Goal: Task Accomplishment & Management: Manage account settings

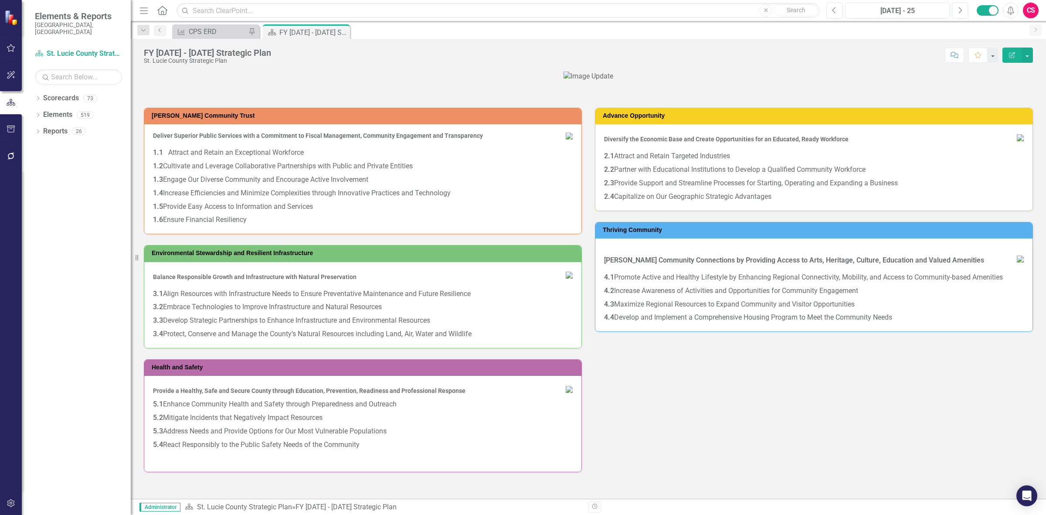
click at [14, 500] on icon "button" at bounding box center [11, 503] width 9 height 7
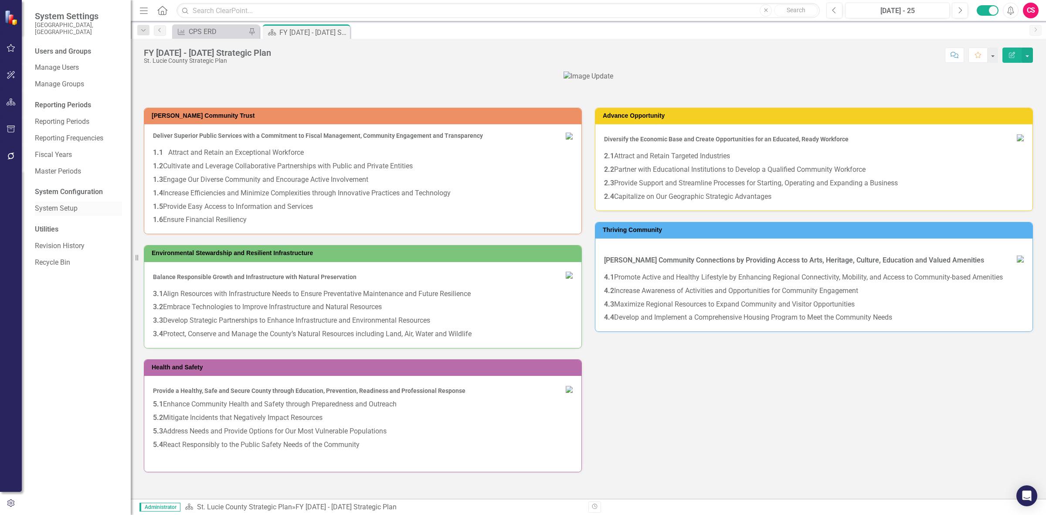
click at [78, 204] on link "System Setup" at bounding box center [78, 209] width 87 height 10
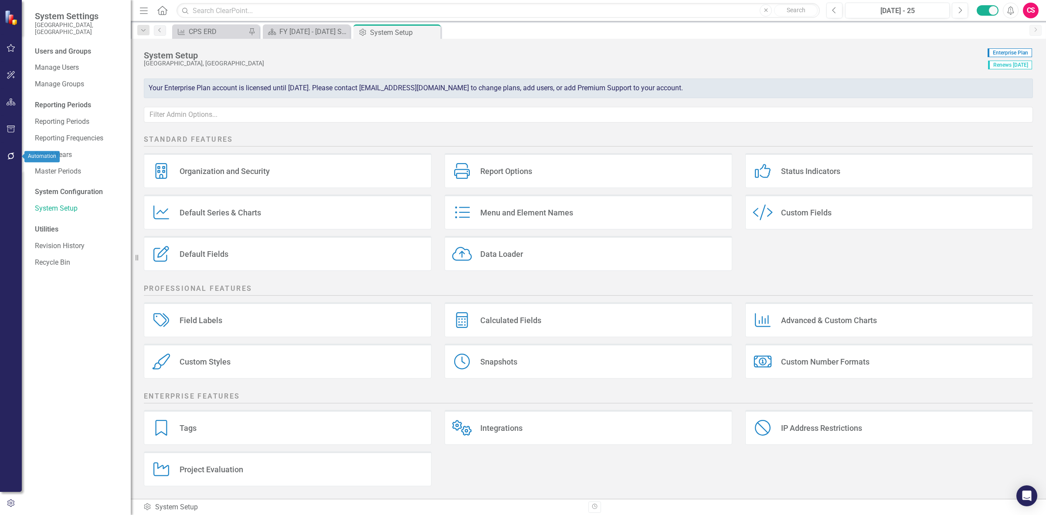
click at [10, 157] on icon "button" at bounding box center [11, 156] width 9 height 7
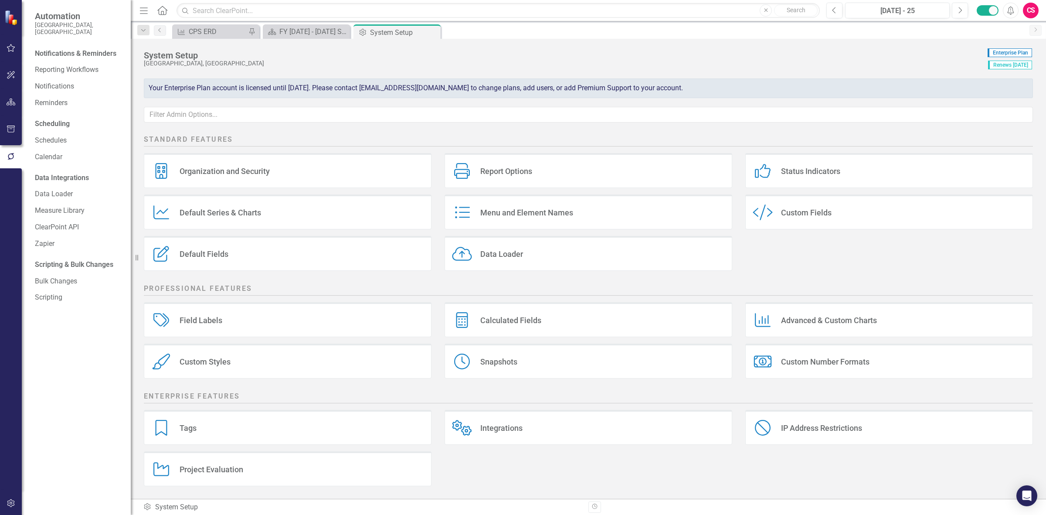
click at [217, 163] on div "Organization and Security Organization and Security" at bounding box center [288, 170] width 288 height 35
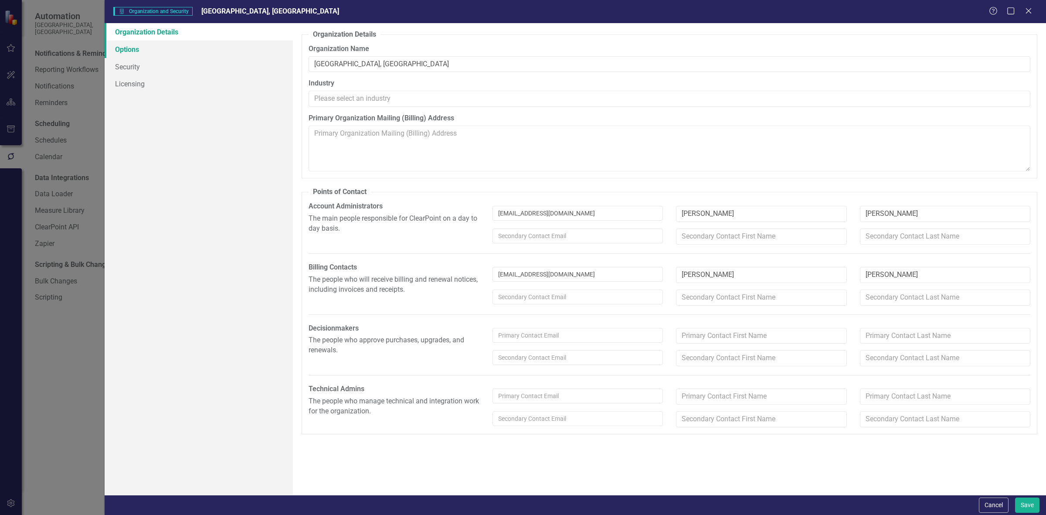
click at [131, 53] on link "Options" at bounding box center [199, 49] width 188 height 17
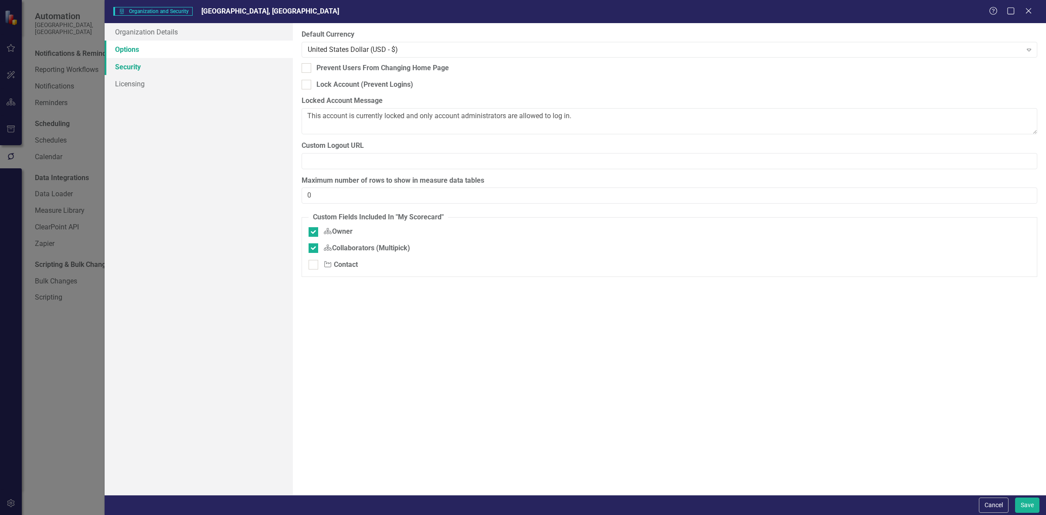
click at [158, 66] on link "Security" at bounding box center [199, 66] width 188 height 17
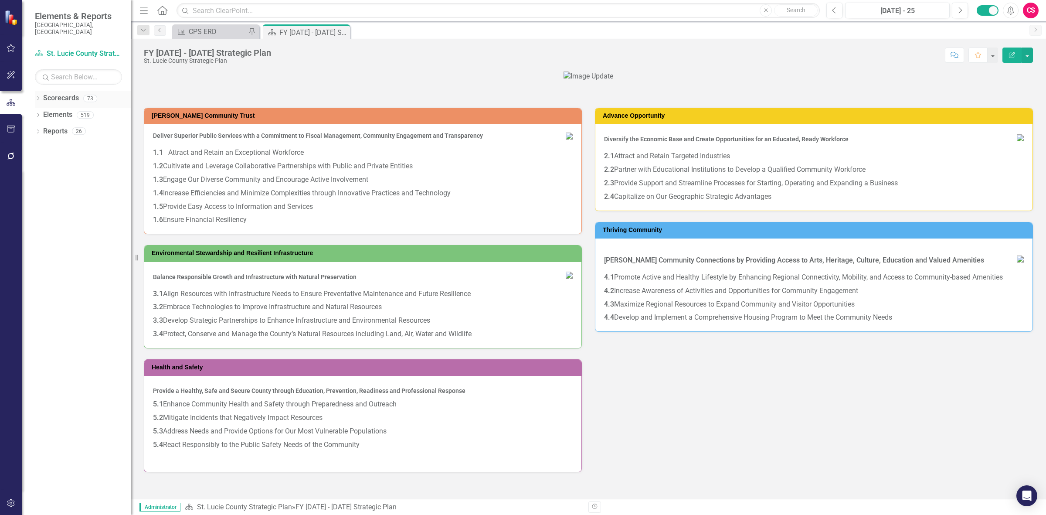
click at [61, 91] on div "Scorecards" at bounding box center [61, 98] width 36 height 14
click at [66, 93] on link "Scorecards" at bounding box center [61, 98] width 36 height 10
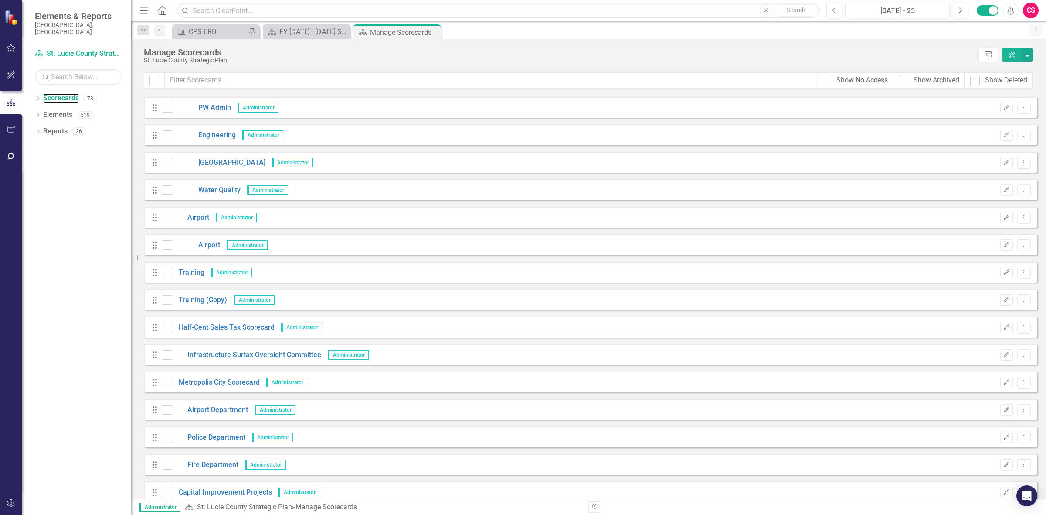
scroll to position [1601, 0]
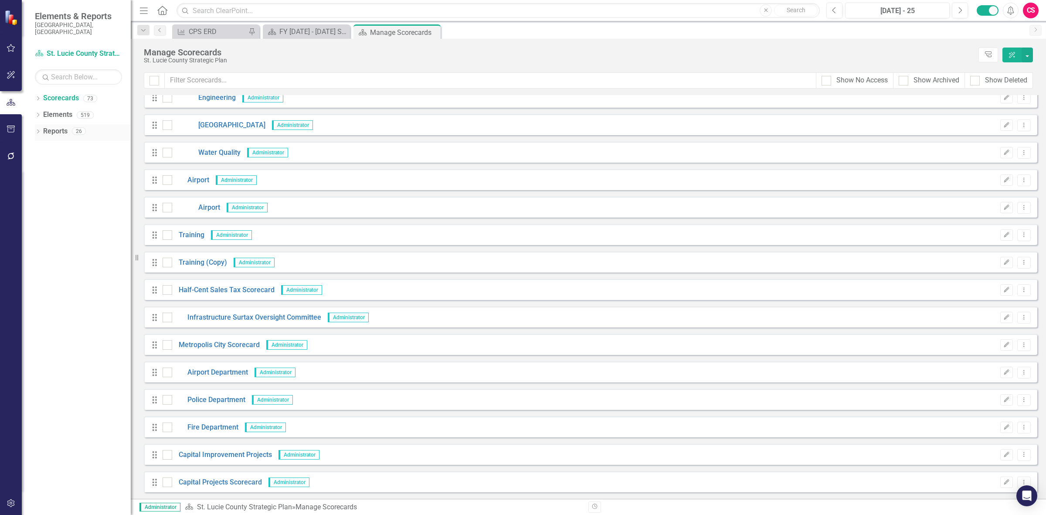
click at [49, 126] on link "Reports" at bounding box center [55, 131] width 24 height 10
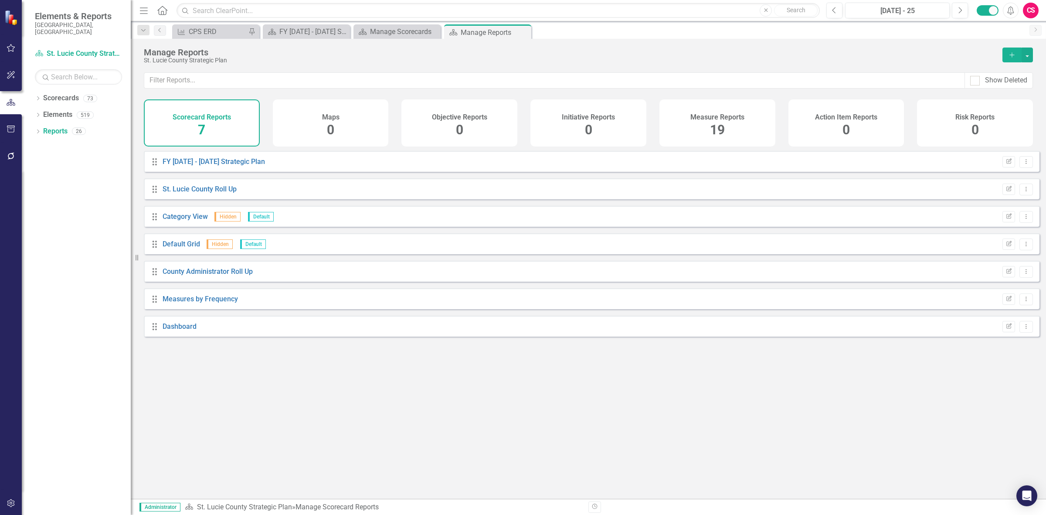
click at [708, 141] on div "Measure Reports 19" at bounding box center [718, 122] width 116 height 47
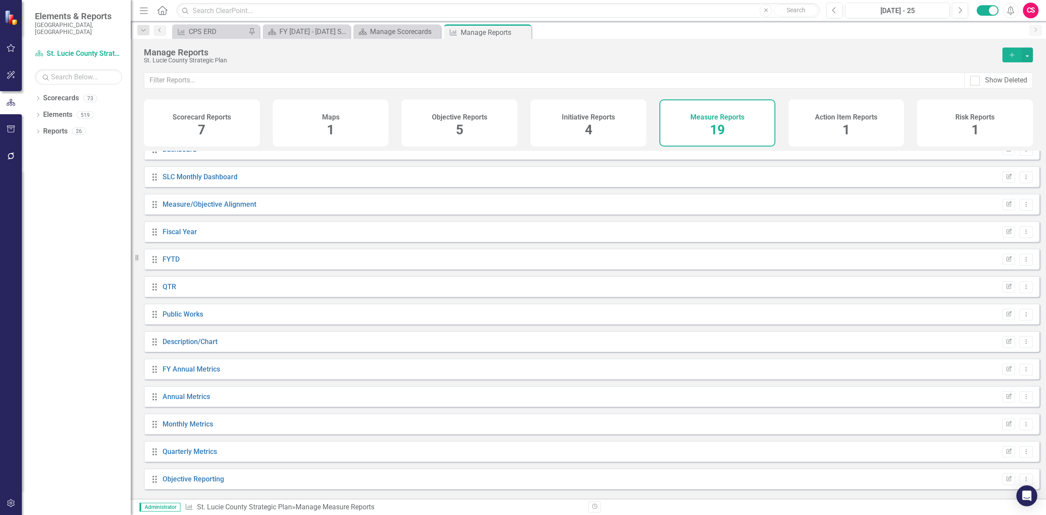
scroll to position [180, 0]
click at [205, 480] on link "Objective Reporting" at bounding box center [193, 476] width 61 height 8
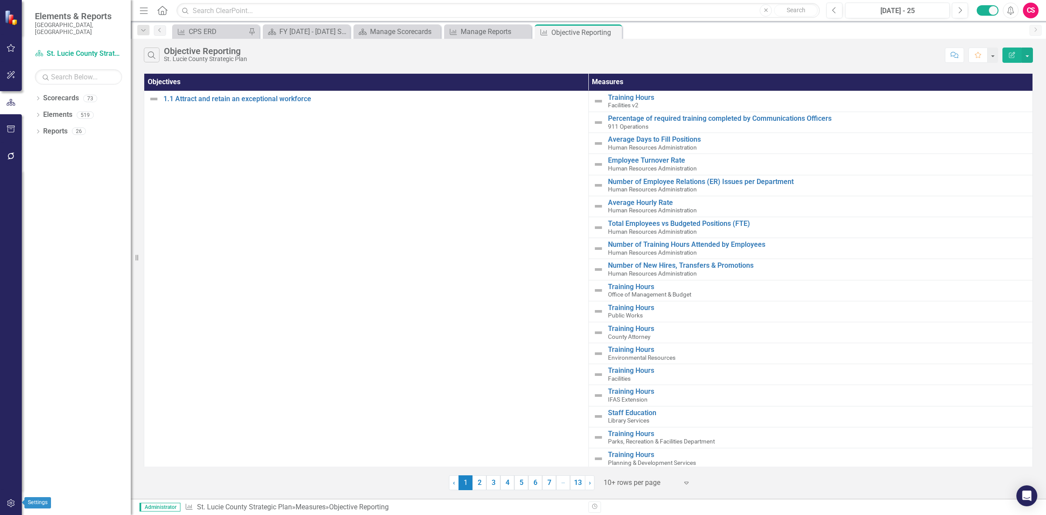
click at [9, 501] on icon "button" at bounding box center [11, 503] width 9 height 7
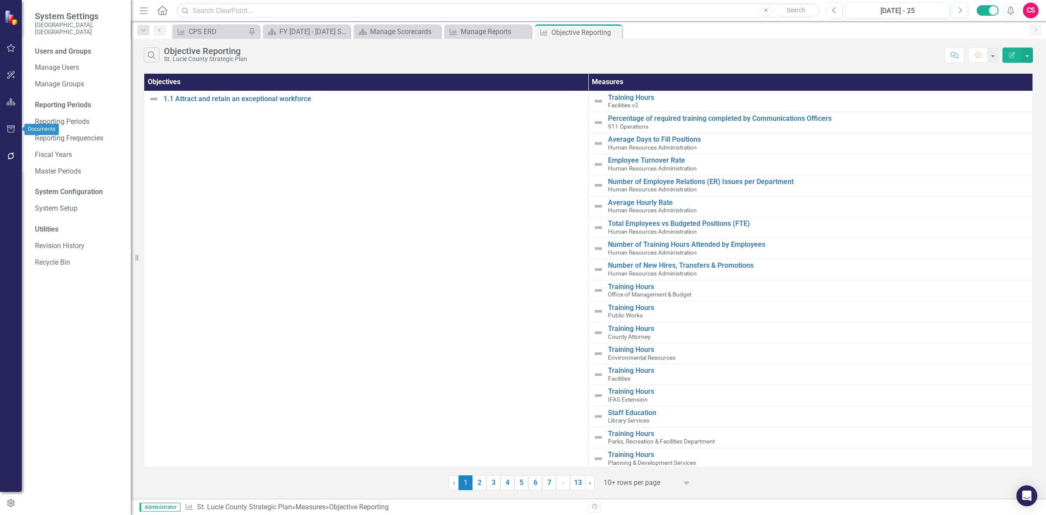
click at [16, 126] on button "button" at bounding box center [11, 129] width 20 height 18
click at [86, 117] on link "Briefing Books" at bounding box center [78, 122] width 87 height 10
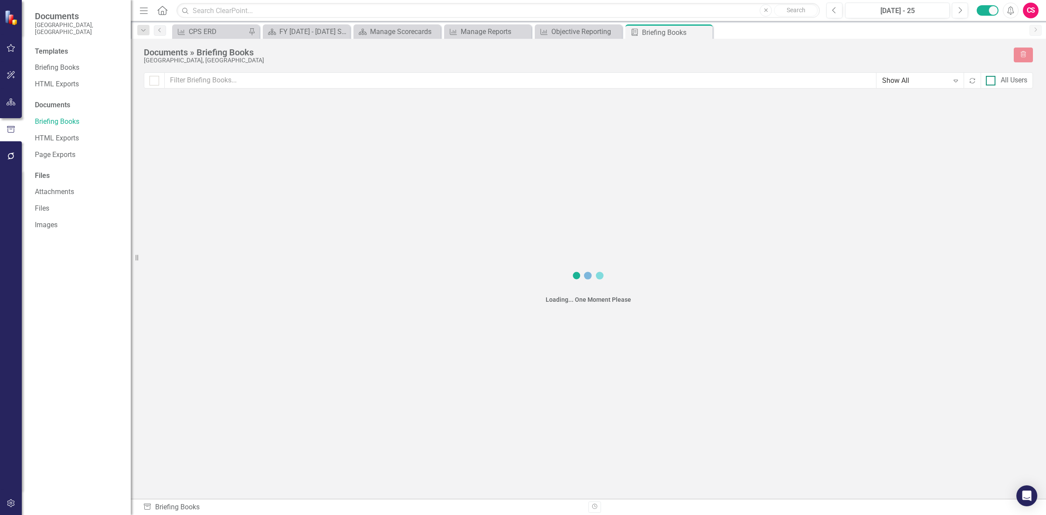
click at [1015, 82] on div "All Users" at bounding box center [1014, 80] width 27 height 10
click at [992, 82] on input "All Users" at bounding box center [989, 79] width 6 height 6
checkbox input "true"
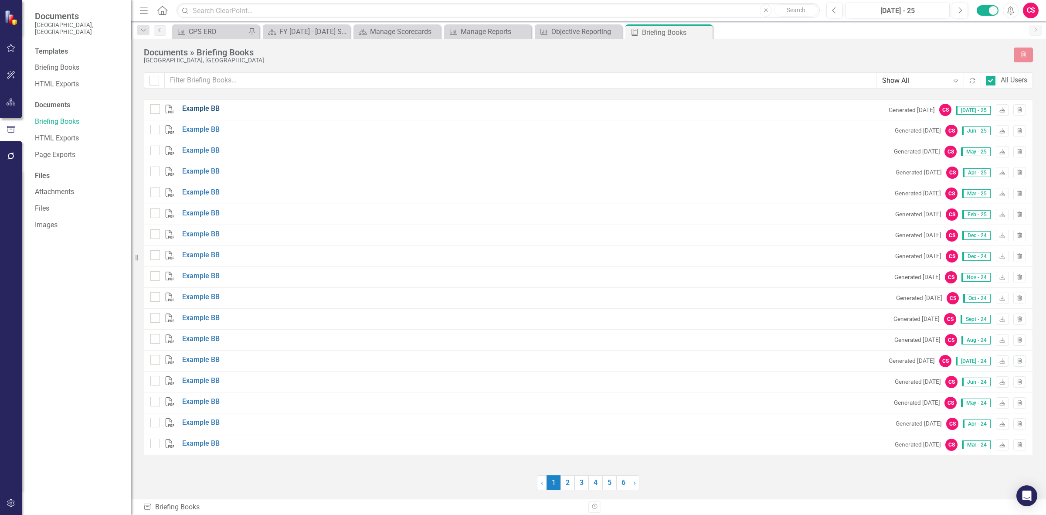
click at [197, 110] on link "Example BB" at bounding box center [200, 109] width 37 height 10
click at [571, 484] on link "2" at bounding box center [568, 482] width 14 height 15
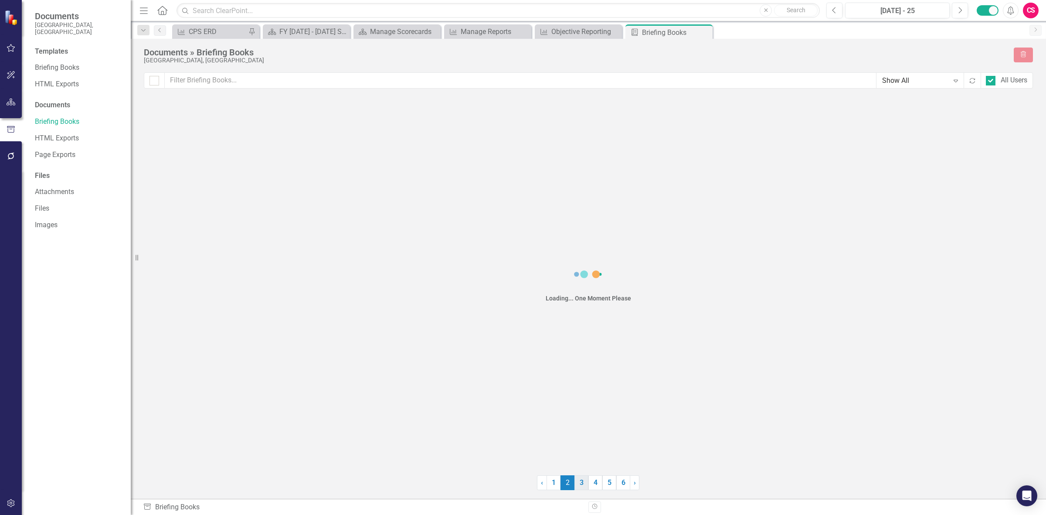
click at [578, 484] on link "3" at bounding box center [582, 482] width 14 height 15
click at [569, 484] on link "2" at bounding box center [568, 482] width 14 height 15
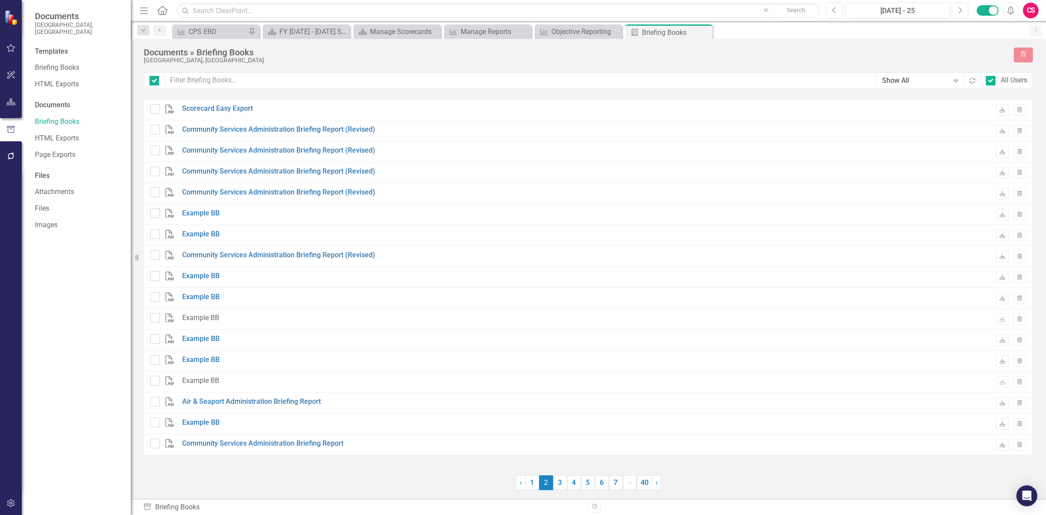
checkbox input "false"
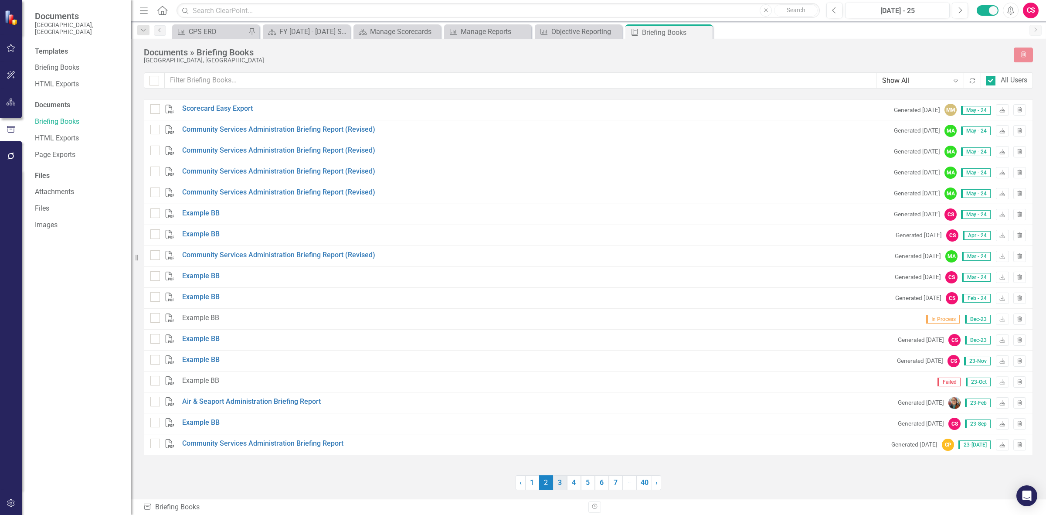
click at [557, 483] on link "3" at bounding box center [560, 482] width 14 height 15
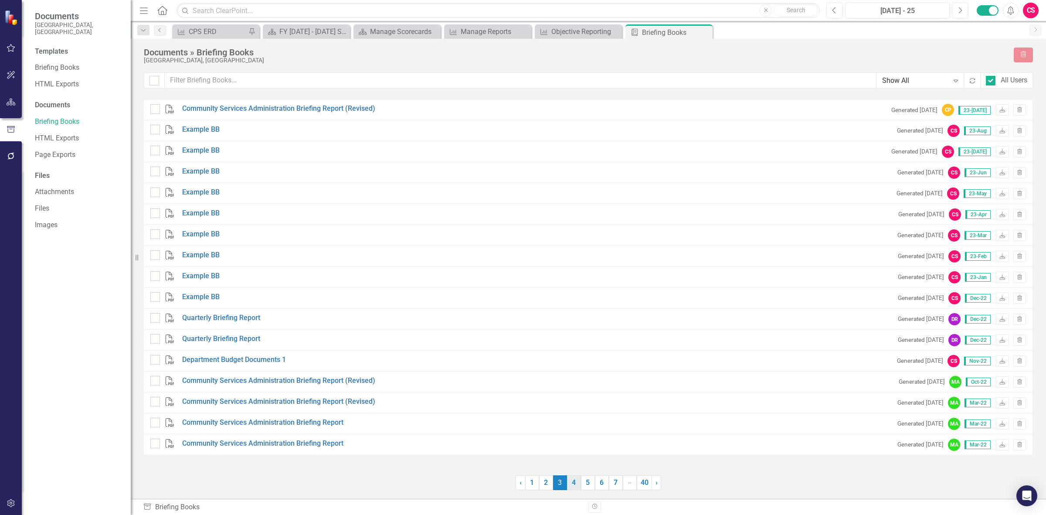
click at [573, 485] on link "4" at bounding box center [574, 482] width 14 height 15
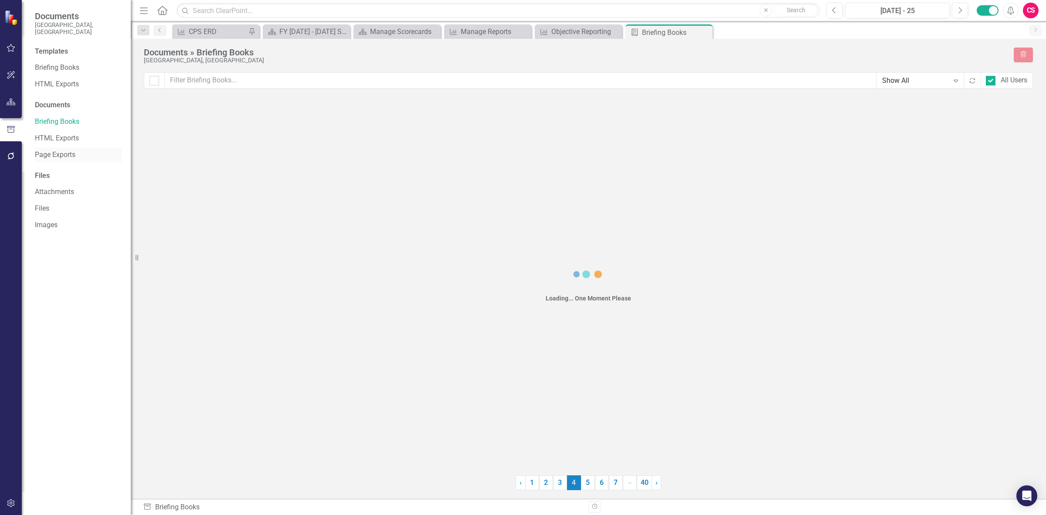
click at [60, 150] on link "Page Exports" at bounding box center [78, 155] width 87 height 10
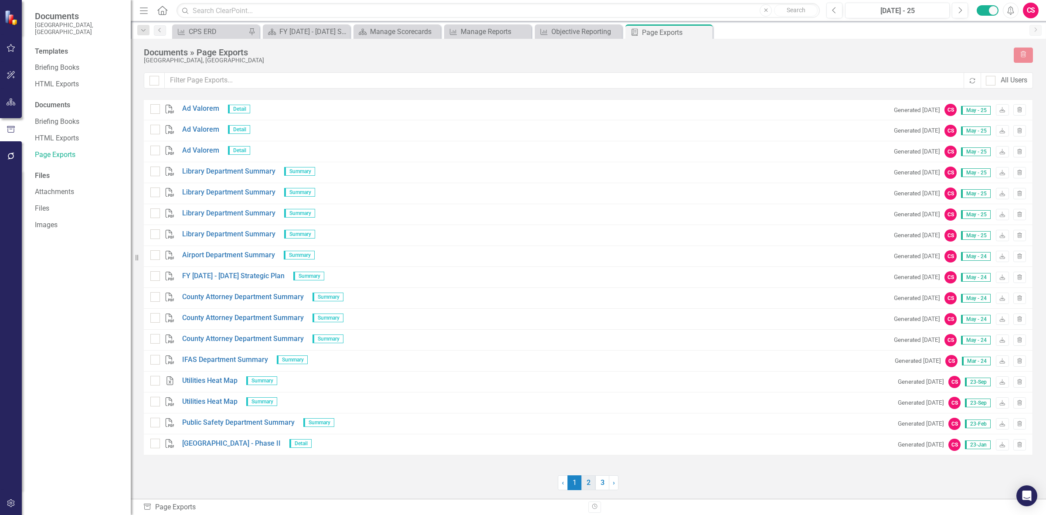
click at [589, 484] on link "2" at bounding box center [588, 482] width 14 height 15
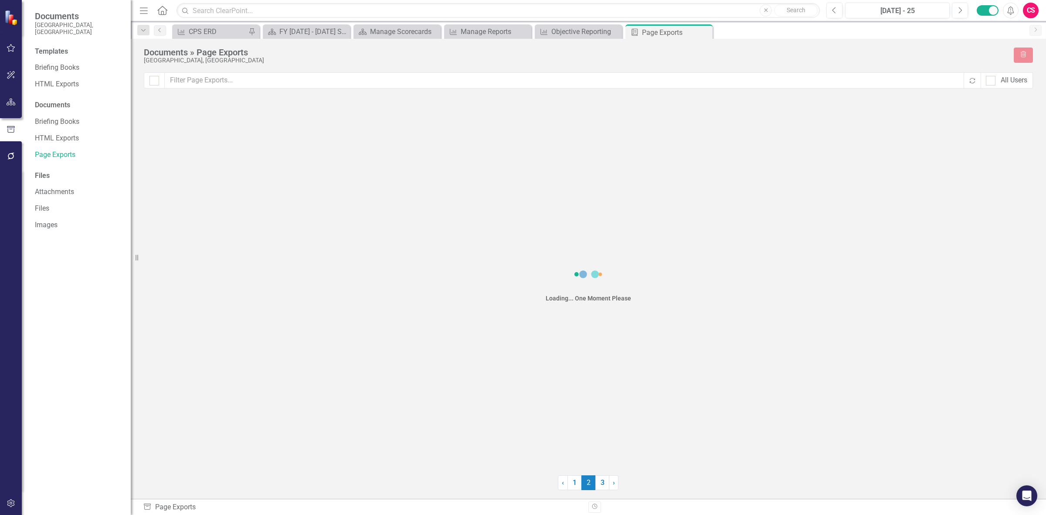
checkbox input "false"
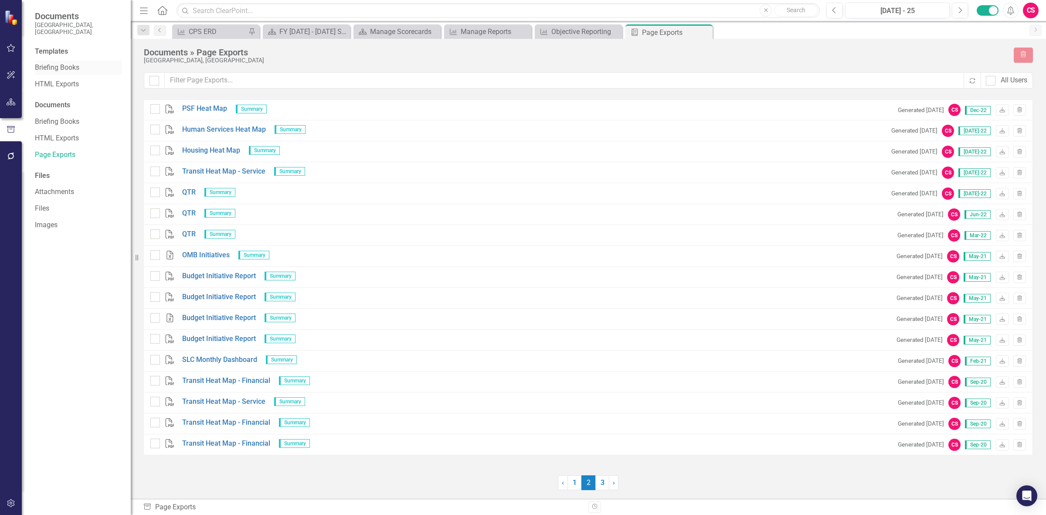
click at [48, 63] on link "Briefing Books" at bounding box center [78, 68] width 87 height 10
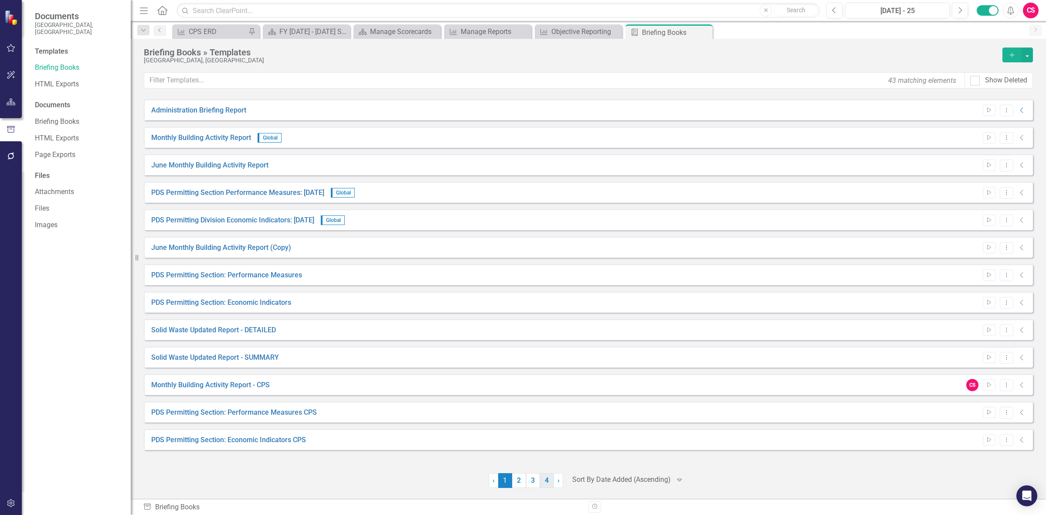
click at [550, 478] on link "4" at bounding box center [547, 480] width 14 height 15
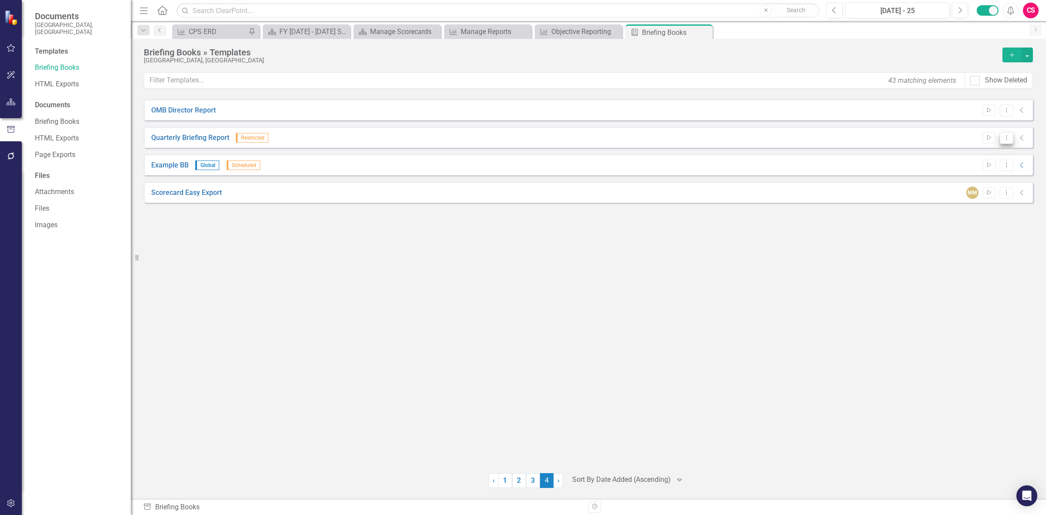
drag, startPoint x: 1009, startPoint y: 139, endPoint x: 1003, endPoint y: 139, distance: 6.1
click at [1007, 139] on icon "Dropdown Menu" at bounding box center [1006, 138] width 7 height 6
click at [968, 171] on link "Preview Preview Template" at bounding box center [972, 168] width 81 height 16
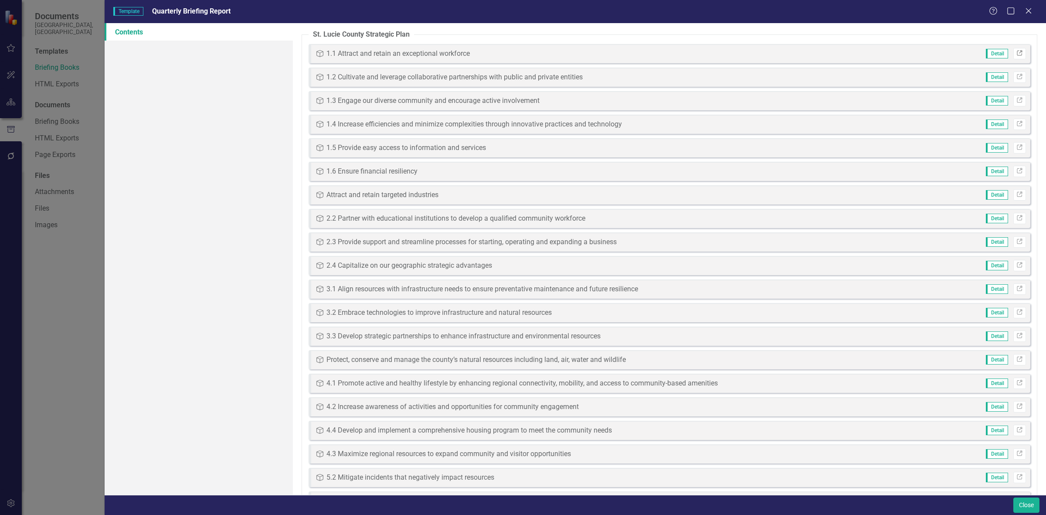
click at [1017, 54] on icon "Link" at bounding box center [1020, 53] width 7 height 5
click at [1030, 14] on icon "Close" at bounding box center [1028, 11] width 11 height 8
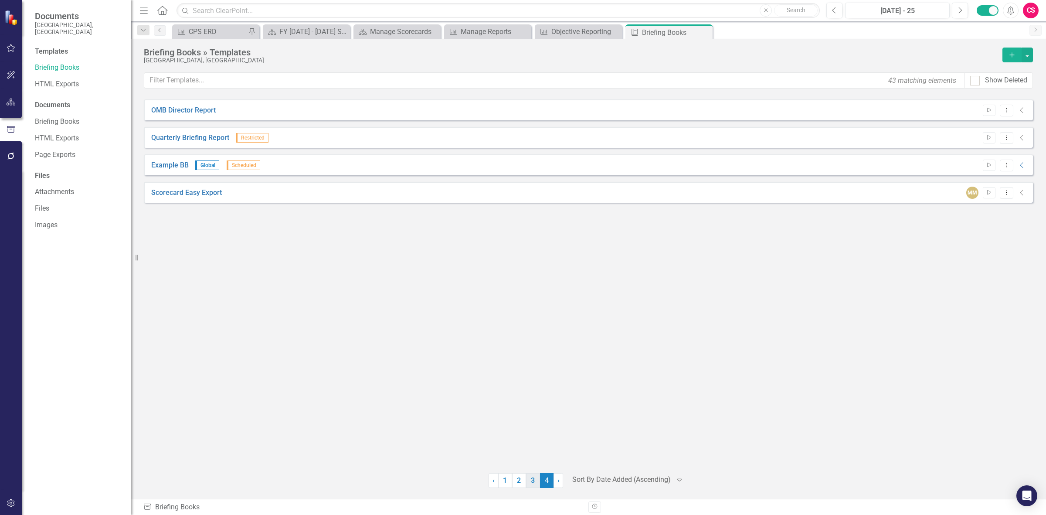
click at [532, 479] on link "3" at bounding box center [533, 480] width 14 height 15
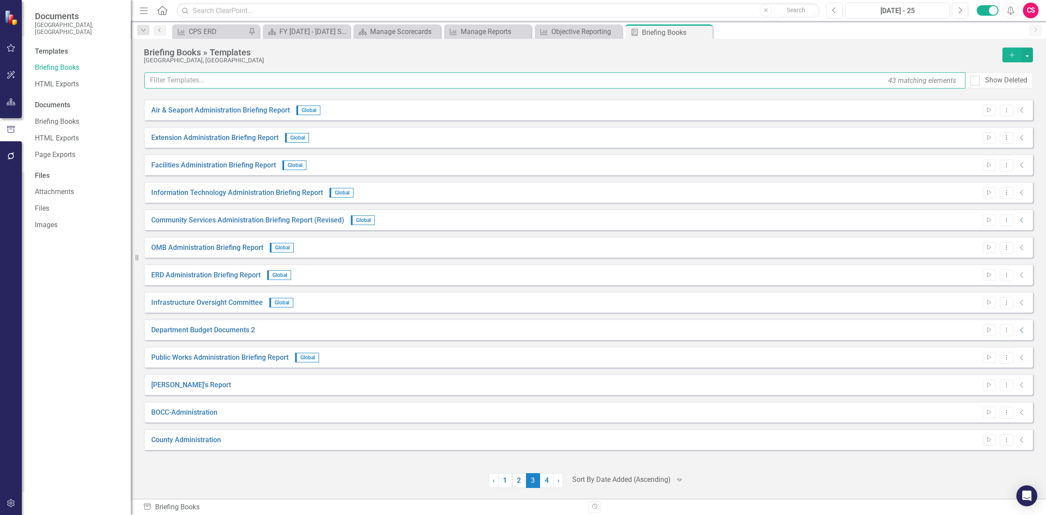
click at [279, 74] on input "text" at bounding box center [554, 80] width 821 height 16
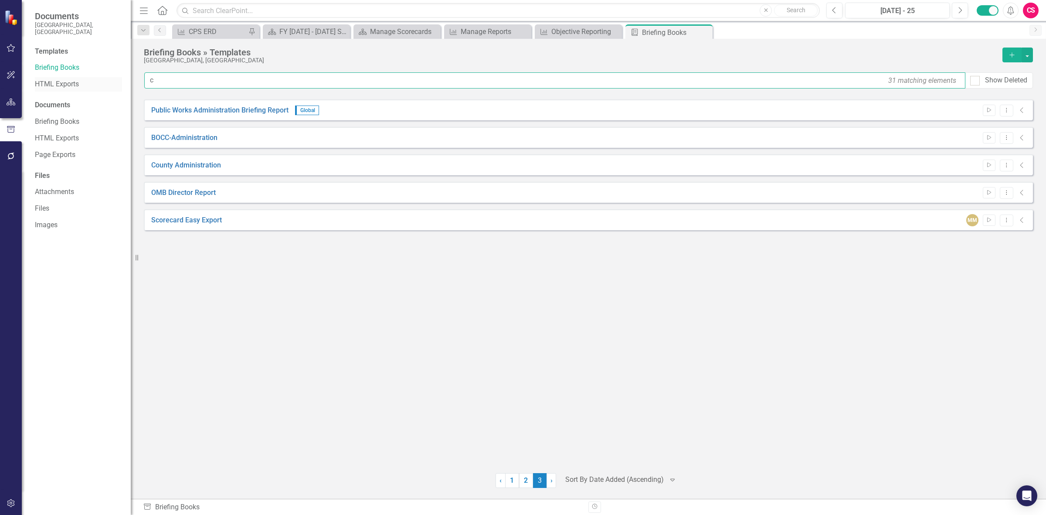
drag, startPoint x: 190, startPoint y: 86, endPoint x: 64, endPoint y: 78, distance: 126.2
click at [71, 80] on div "Documents St. Lucie County, FL Templates Briefing Books HTML Exports Documents …" at bounding box center [523, 257] width 1046 height 515
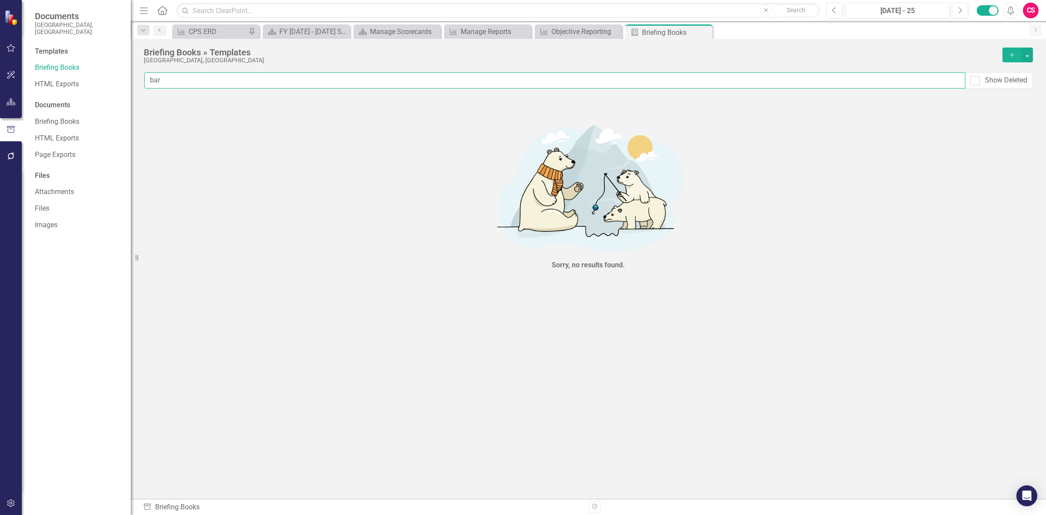
type input "bar"
click at [20, 105] on div at bounding box center [11, 102] width 22 height 18
click at [12, 99] on icon "button" at bounding box center [11, 102] width 9 height 7
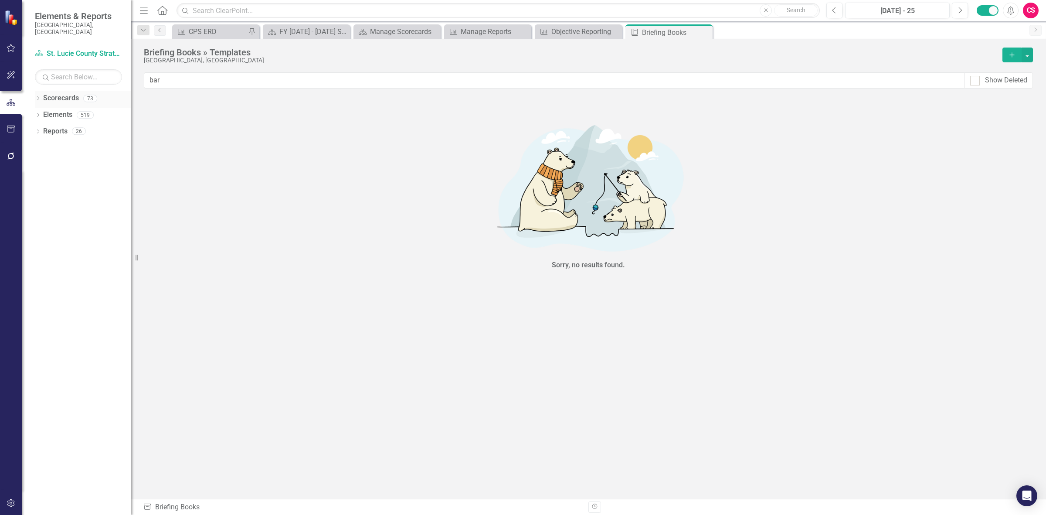
click at [64, 93] on link "Scorecards" at bounding box center [61, 98] width 36 height 10
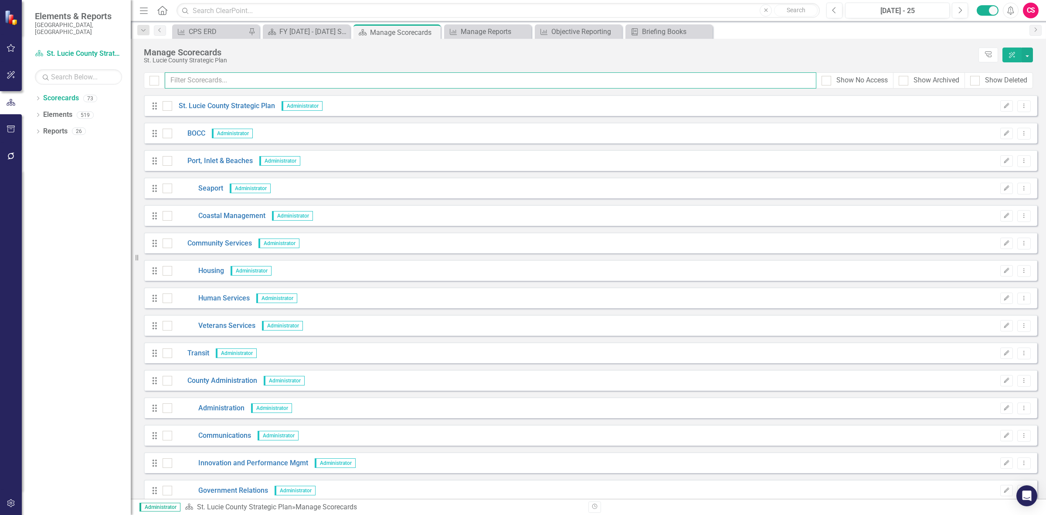
click at [238, 79] on input "text" at bounding box center [491, 80] width 652 height 16
click at [10, 125] on button "button" at bounding box center [11, 129] width 20 height 18
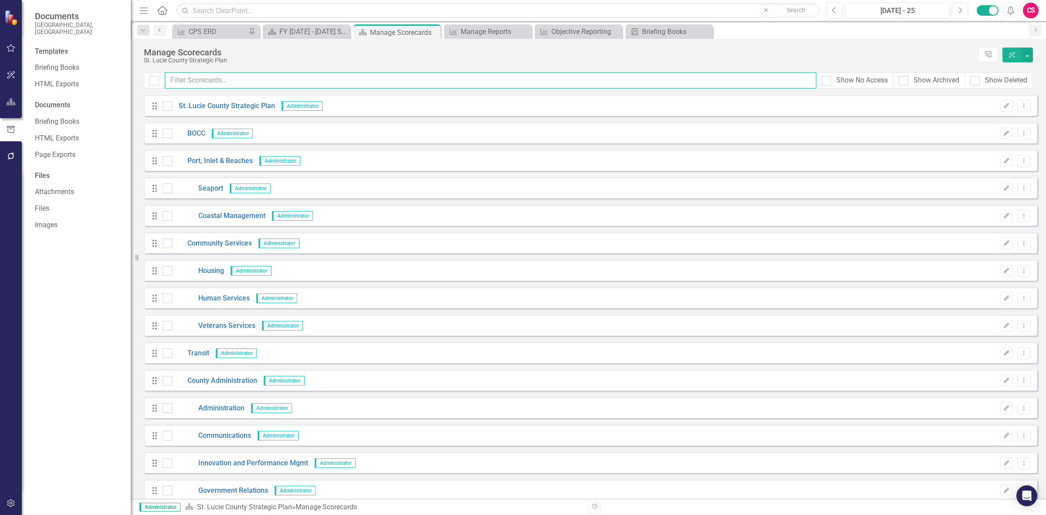
drag, startPoint x: 225, startPoint y: 79, endPoint x: 216, endPoint y: 74, distance: 10.5
click at [223, 79] on input "text" at bounding box center [491, 80] width 652 height 16
click at [72, 117] on link "Briefing Books" at bounding box center [78, 122] width 87 height 10
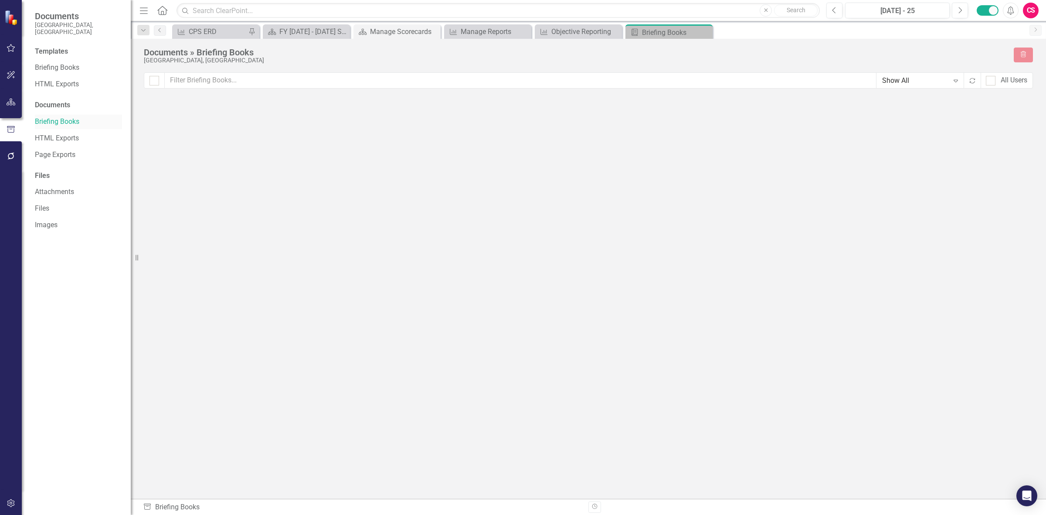
checkbox input "false"
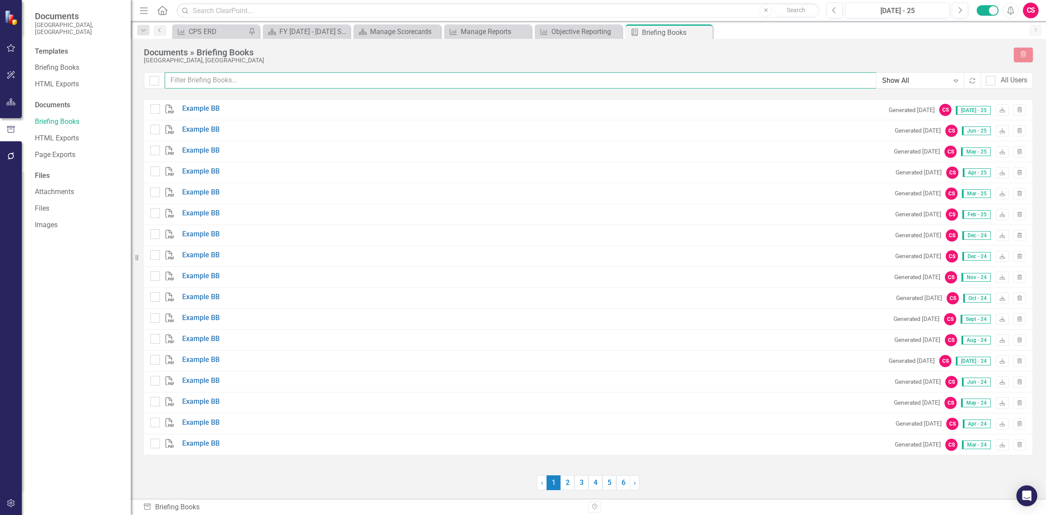
click at [258, 79] on input "text" at bounding box center [521, 80] width 712 height 16
click at [67, 63] on link "Briefing Books" at bounding box center [78, 68] width 87 height 10
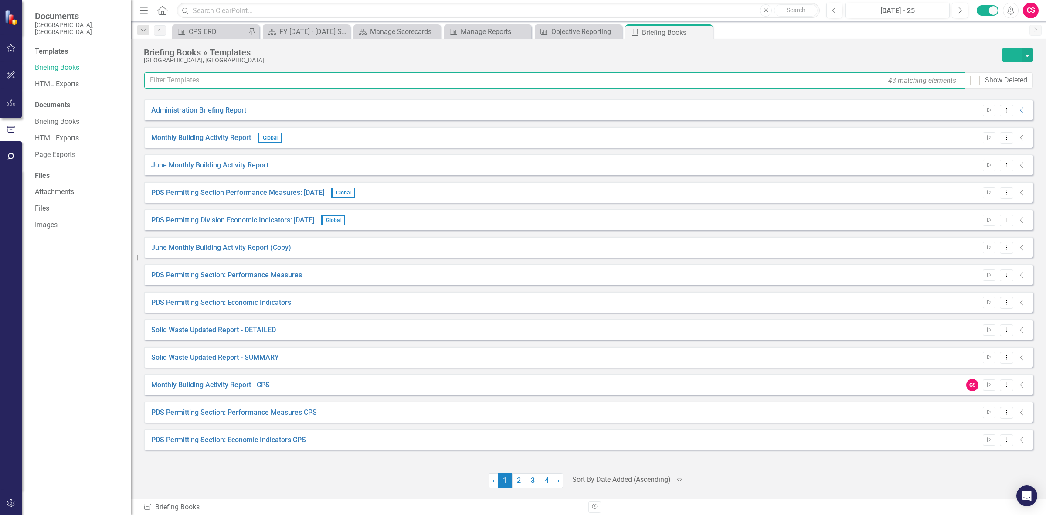
click at [224, 85] on input "text" at bounding box center [554, 80] width 821 height 16
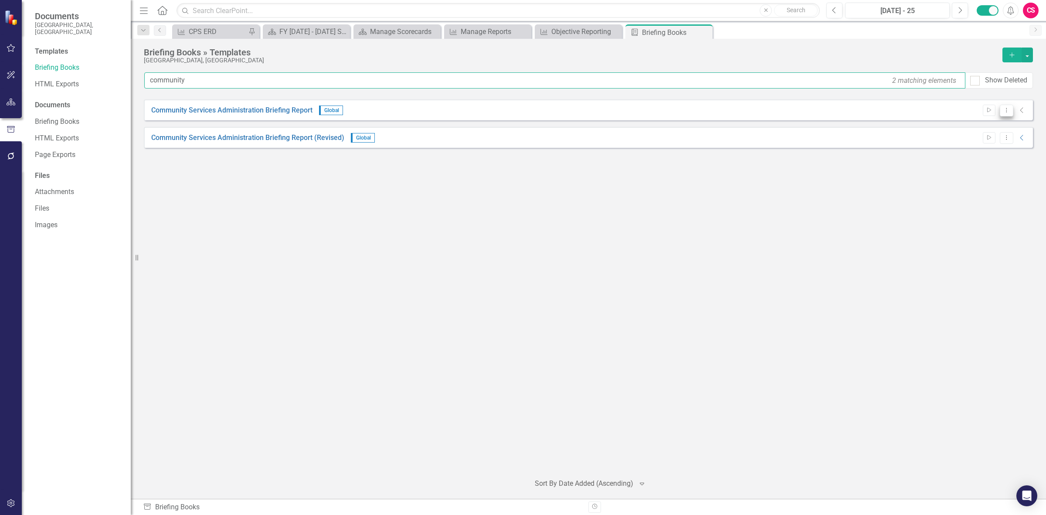
type input "community"
click at [1008, 109] on icon "Dropdown Menu" at bounding box center [1006, 110] width 7 height 6
click at [979, 139] on link "Preview Preview Template" at bounding box center [972, 141] width 81 height 16
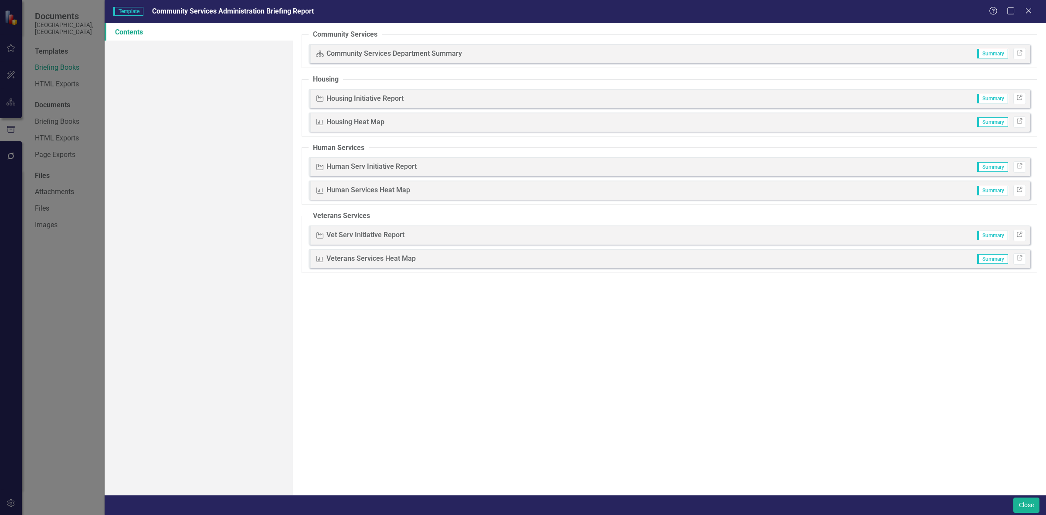
click at [1023, 122] on link "Link" at bounding box center [1019, 121] width 13 height 11
click at [1019, 187] on icon "Link" at bounding box center [1020, 189] width 7 height 5
click at [1017, 99] on icon "Link" at bounding box center [1020, 97] width 7 height 5
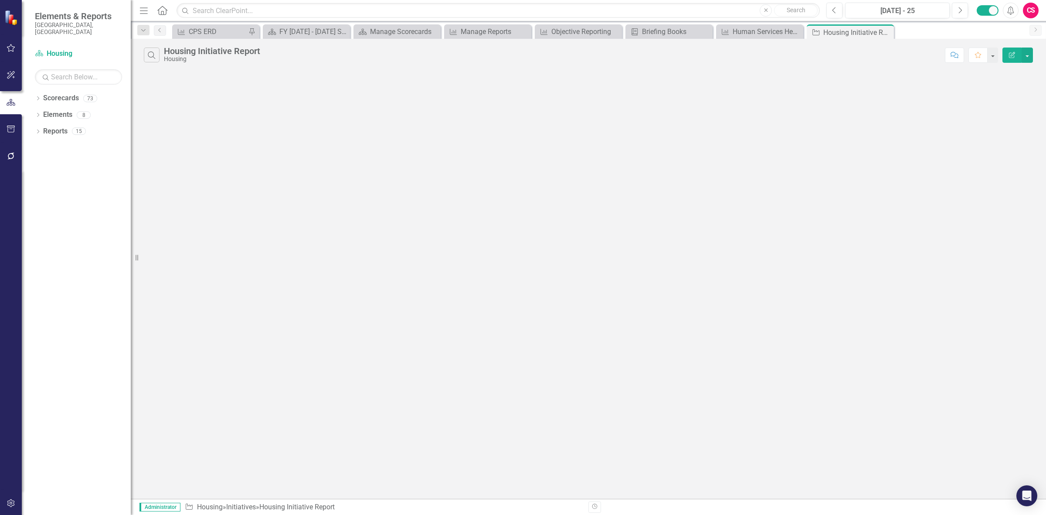
click at [1014, 52] on icon "Edit Report" at bounding box center [1012, 55] width 8 height 6
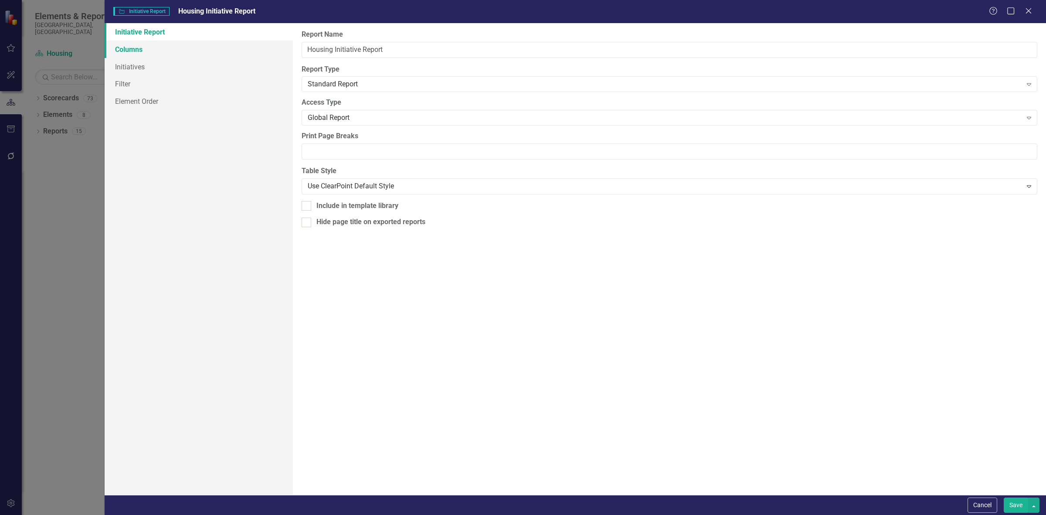
click at [180, 42] on link "Columns" at bounding box center [199, 49] width 188 height 17
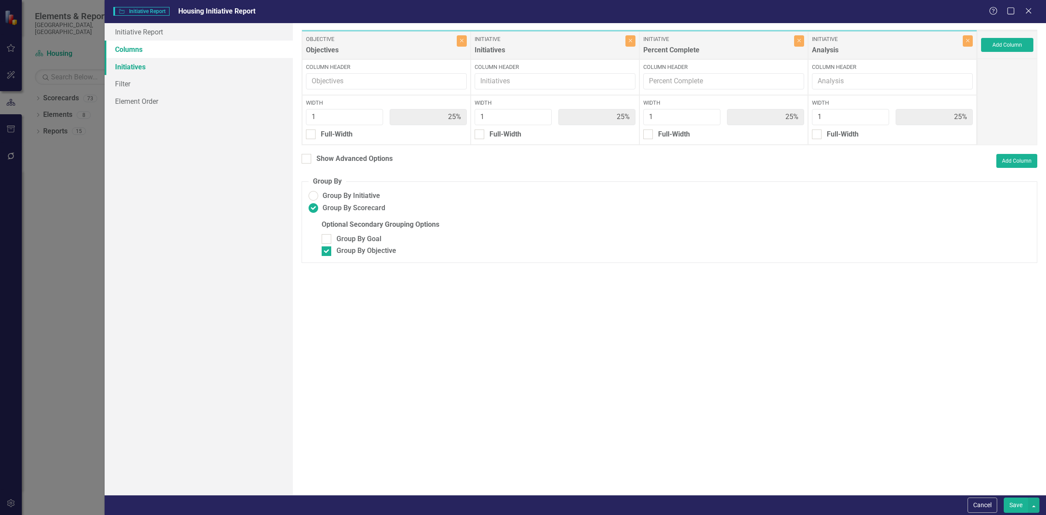
click at [190, 65] on link "Initiatives" at bounding box center [199, 66] width 188 height 17
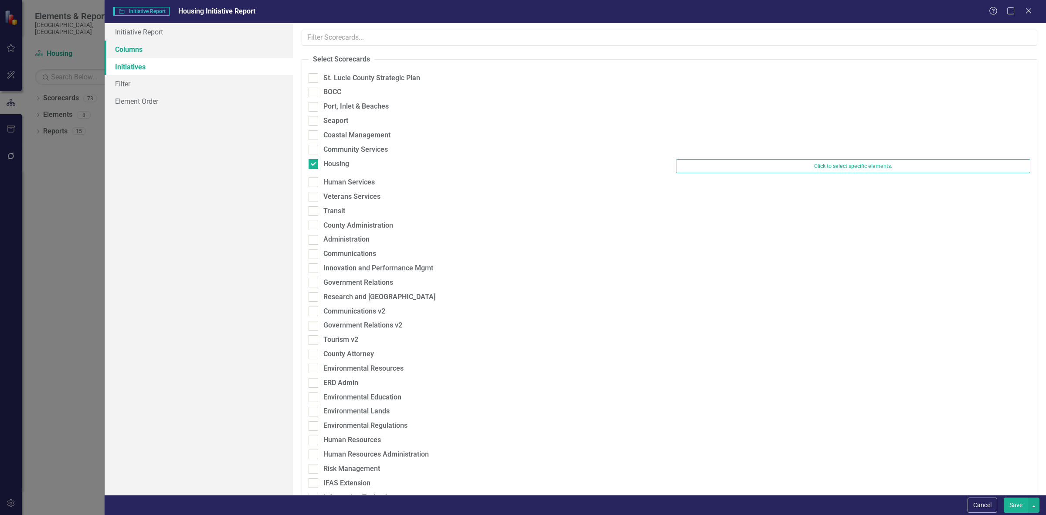
click at [187, 49] on link "Columns" at bounding box center [199, 49] width 188 height 17
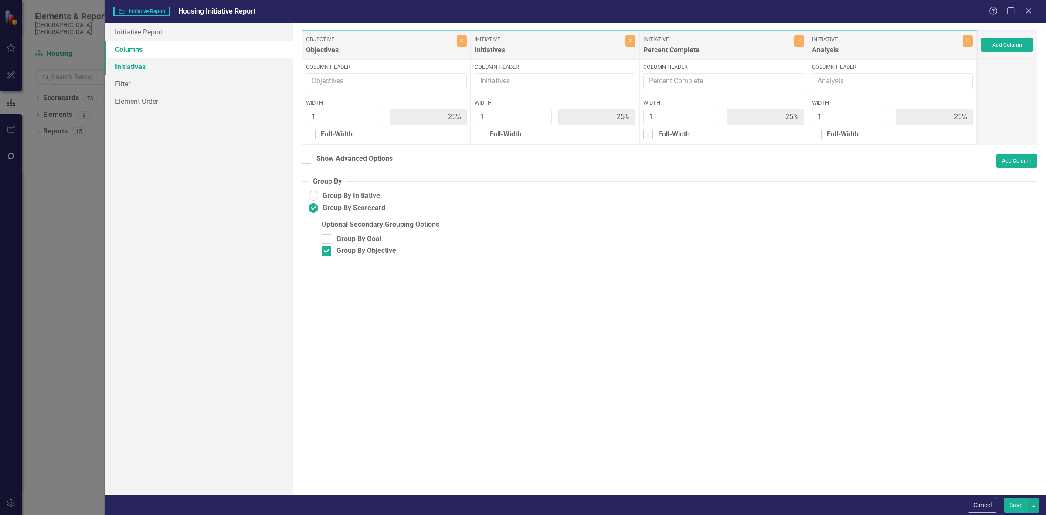
click at [192, 63] on link "Initiatives" at bounding box center [199, 66] width 188 height 17
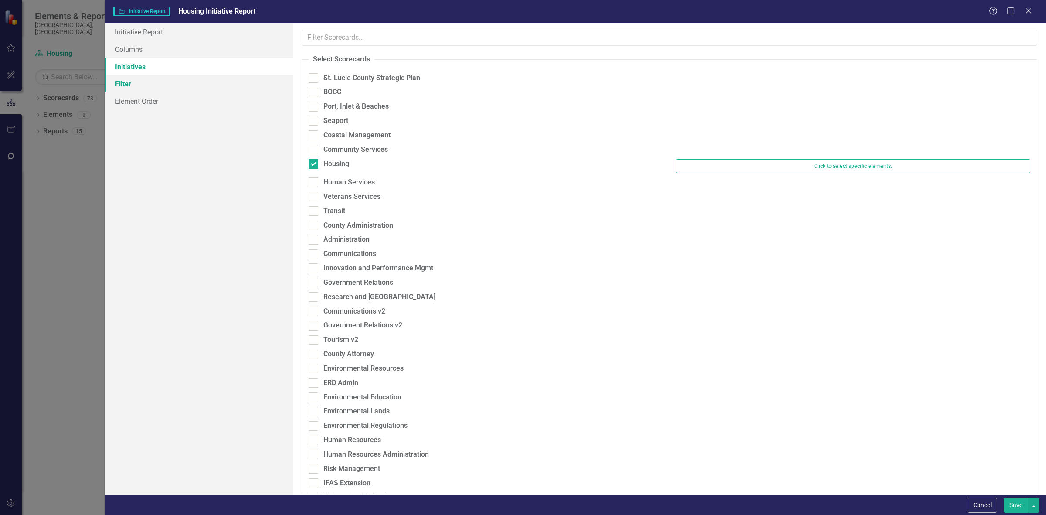
click at [190, 85] on link "Filter" at bounding box center [199, 83] width 188 height 17
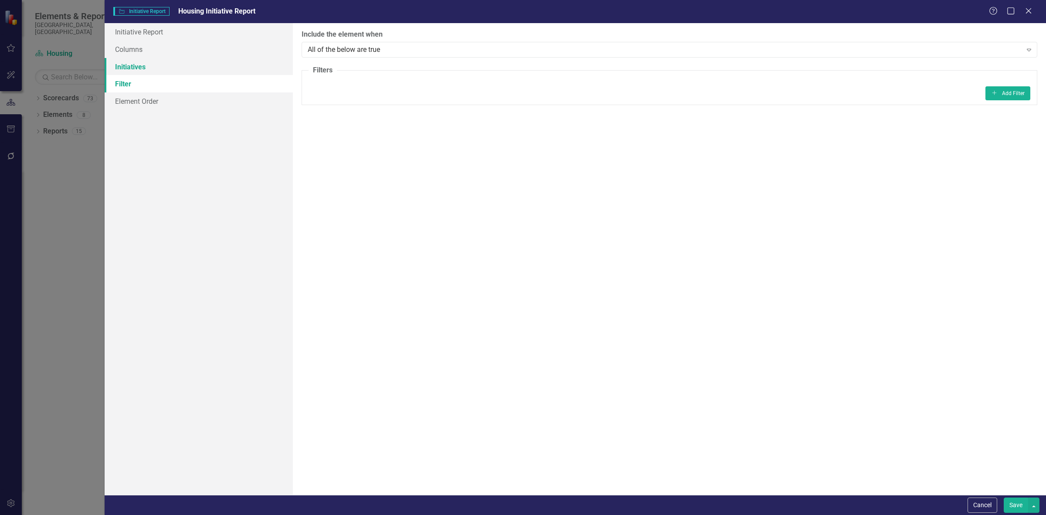
click at [192, 68] on link "Initiatives" at bounding box center [199, 66] width 188 height 17
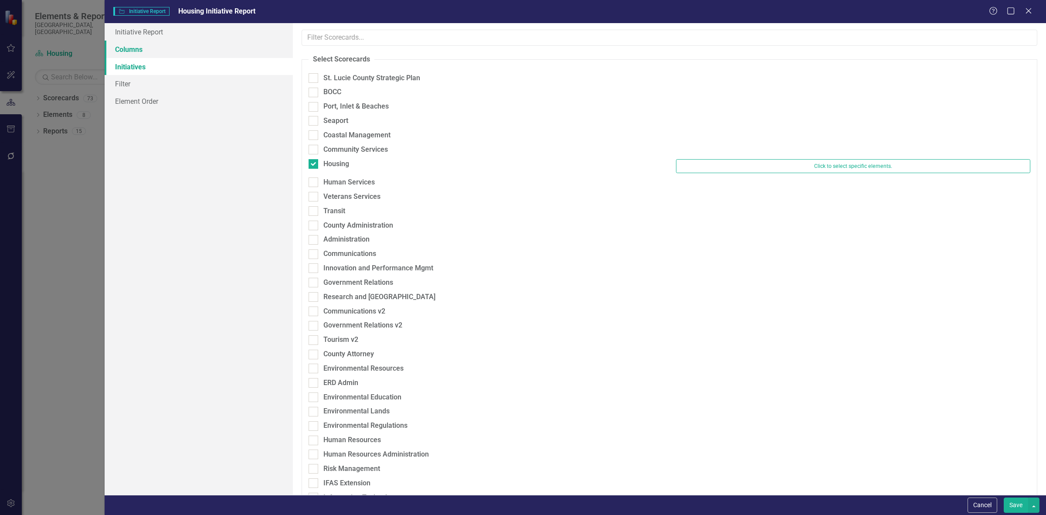
click at [193, 50] on link "Columns" at bounding box center [199, 49] width 188 height 17
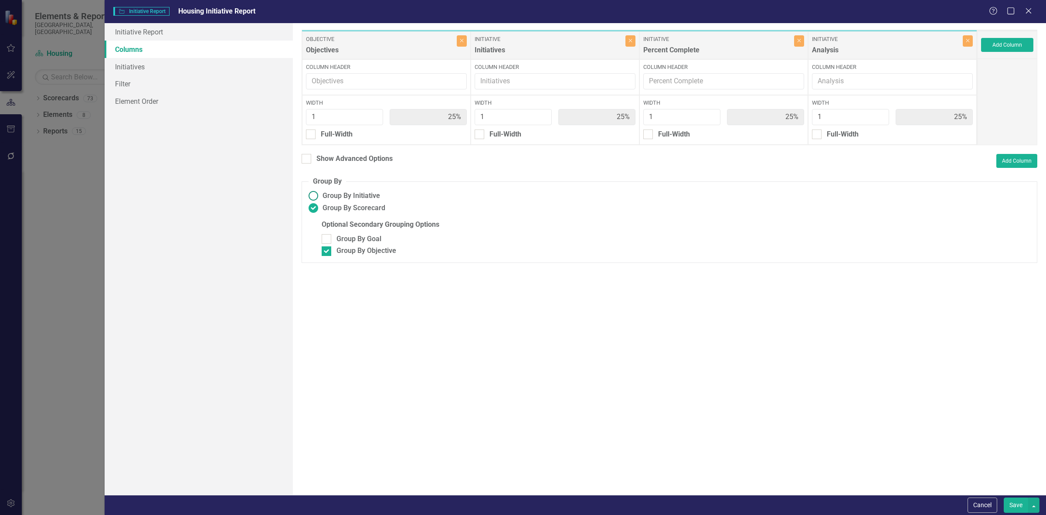
click at [359, 198] on span "Group By Initiative" at bounding box center [352, 196] width 58 height 10
click at [320, 198] on input "Group By Initiative" at bounding box center [314, 196] width 14 height 14
radio input "true"
checkbox input "false"
click at [1003, 508] on div "Save" at bounding box center [1021, 504] width 38 height 15
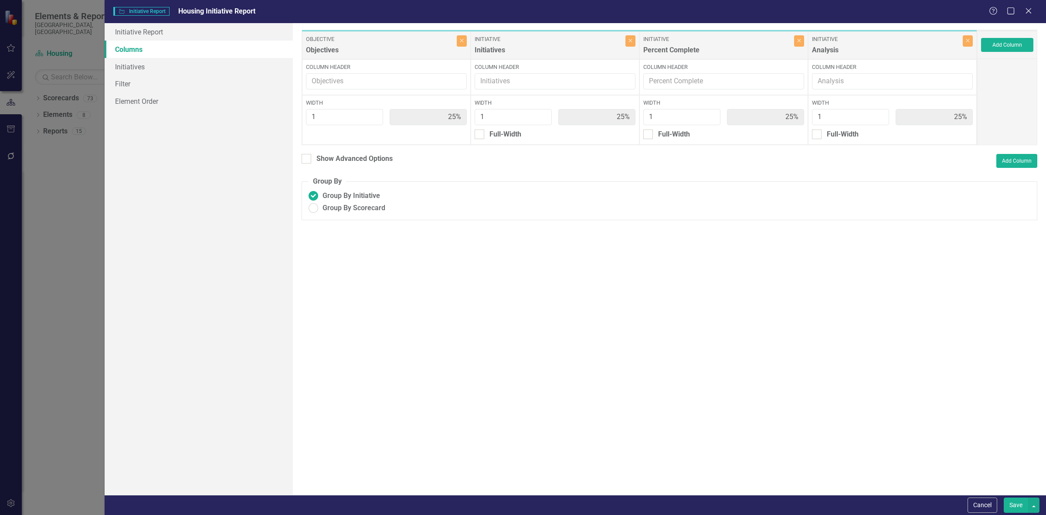
click at [1014, 508] on button "Save" at bounding box center [1016, 504] width 24 height 15
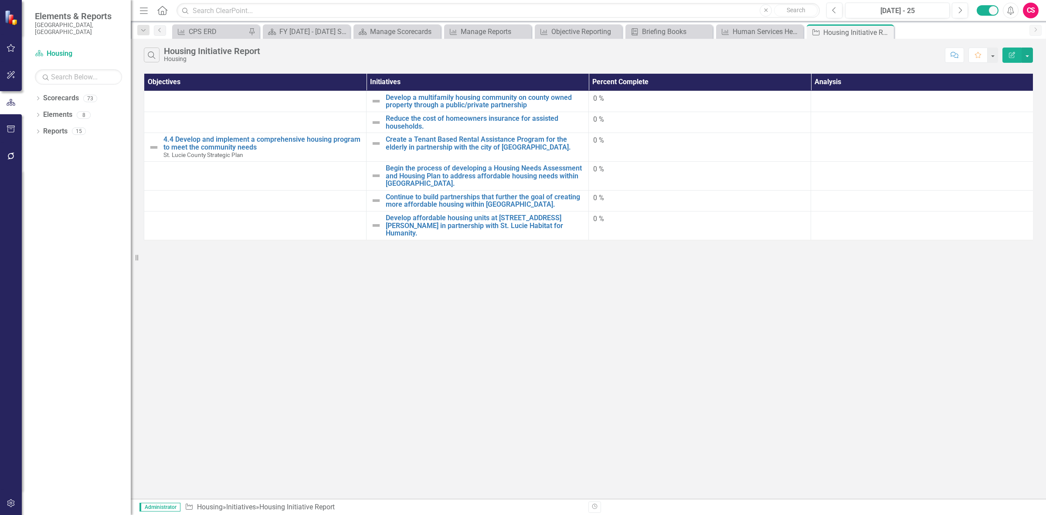
click at [1005, 57] on button "Edit Report" at bounding box center [1012, 55] width 19 height 15
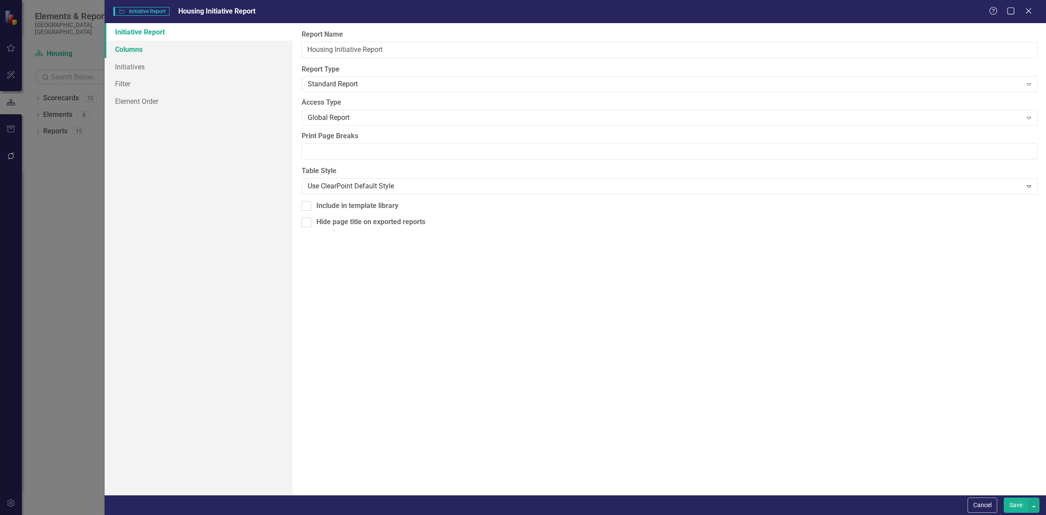
click at [224, 52] on link "Columns" at bounding box center [199, 49] width 188 height 17
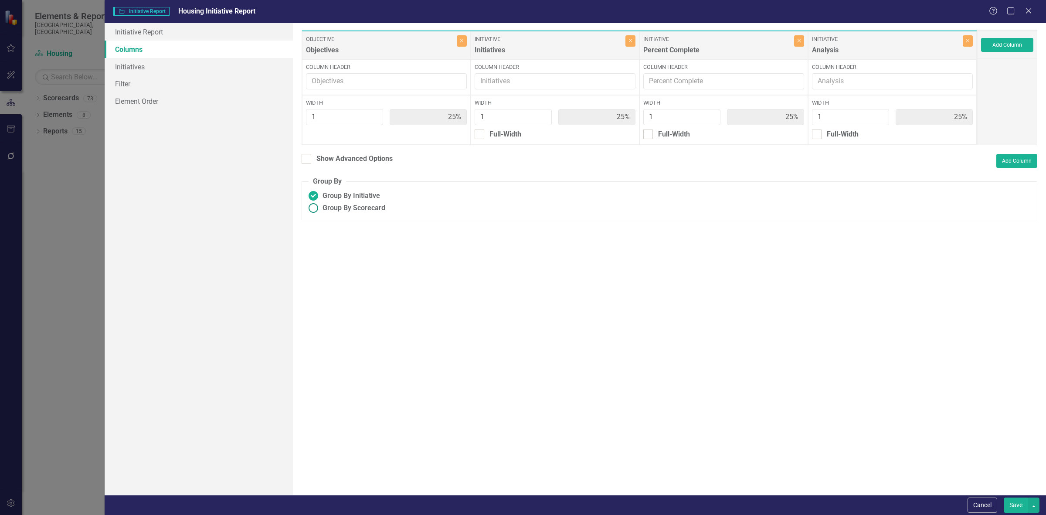
click at [371, 208] on span "Group By Scorecard" at bounding box center [354, 208] width 63 height 10
click at [320, 208] on input "Group By Scorecard" at bounding box center [314, 208] width 14 height 14
radio input "true"
click at [388, 252] on div "Group By Objective" at bounding box center [367, 251] width 60 height 10
click at [327, 252] on input "Group By Objective" at bounding box center [325, 249] width 6 height 6
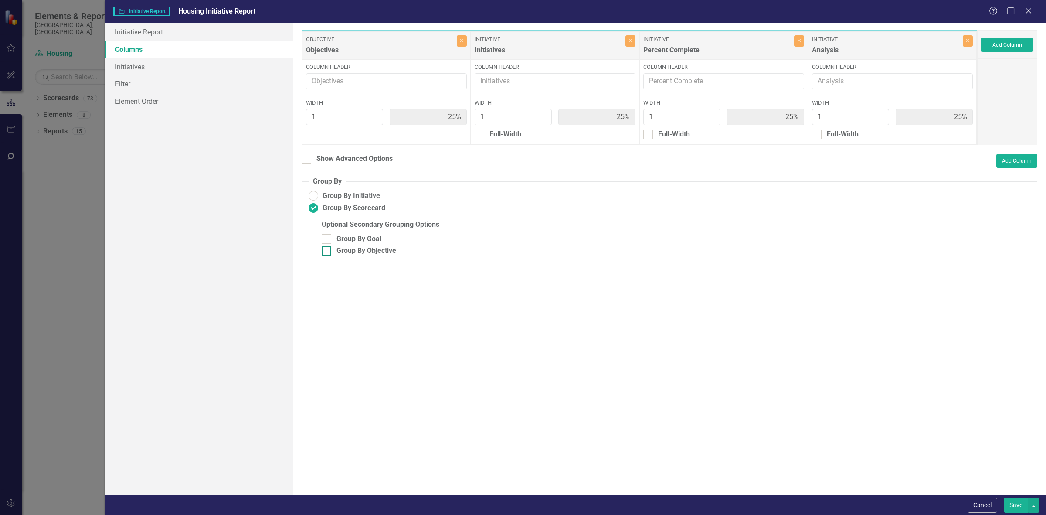
checkbox input "true"
click at [176, 62] on link "Initiatives" at bounding box center [199, 66] width 188 height 17
